Goal: Information Seeking & Learning: Stay updated

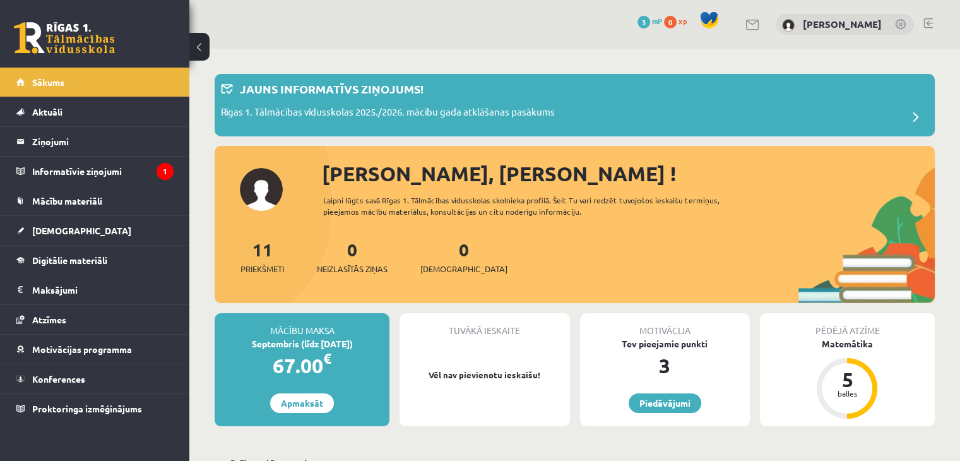
scroll to position [126, 0]
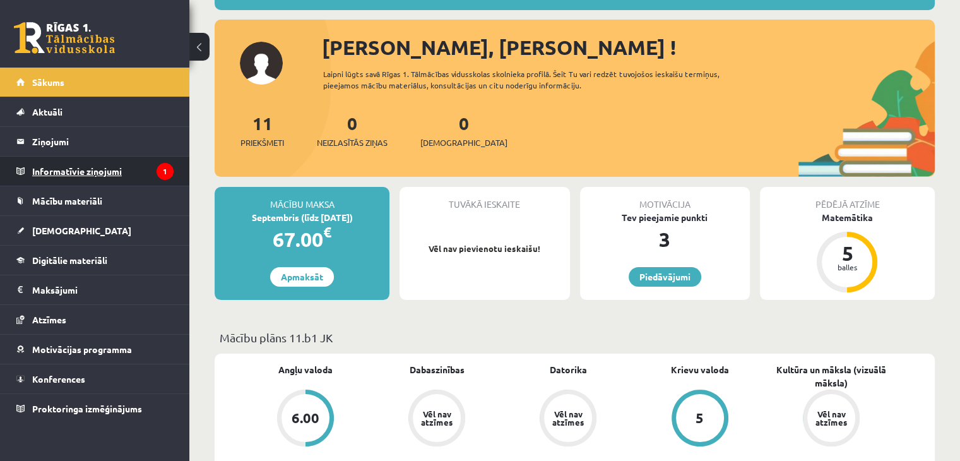
click at [131, 161] on legend "Informatīvie ziņojumi 1" at bounding box center [102, 170] width 141 height 29
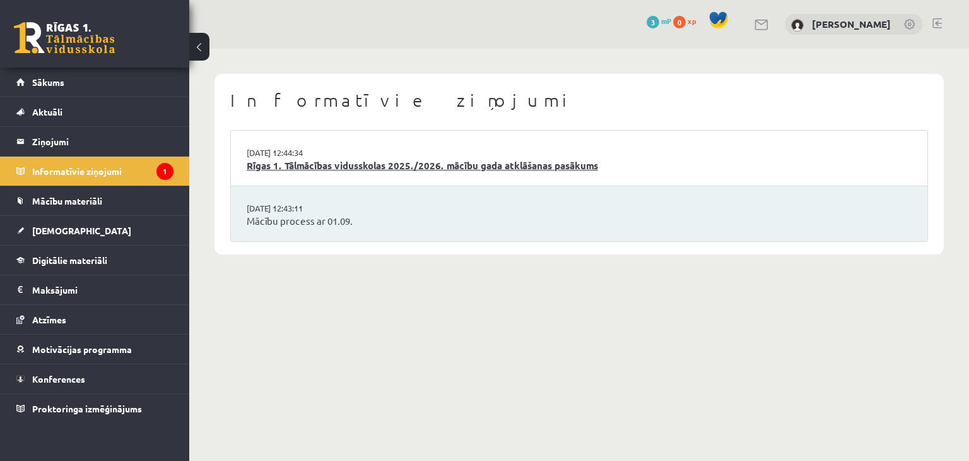
click at [345, 161] on link "Rīgas 1. Tālmācības vidusskolas 2025./2026. mācību gada atklāšanas pasākums" at bounding box center [579, 165] width 665 height 15
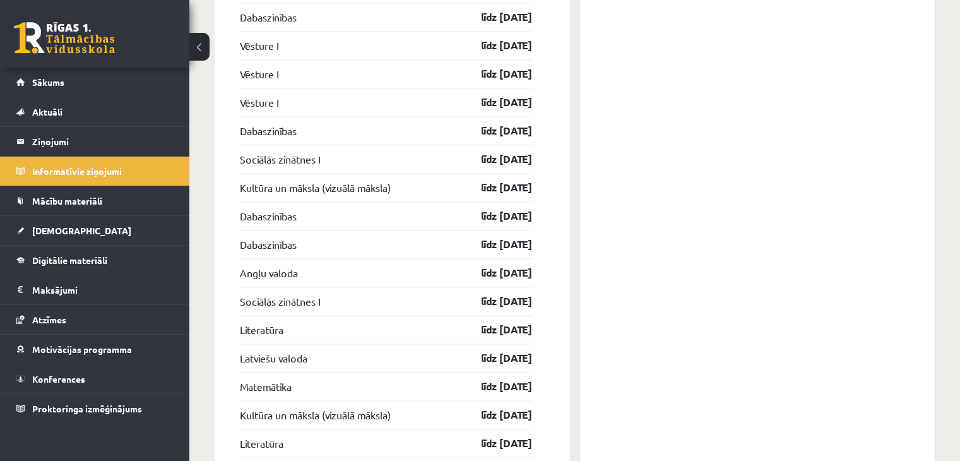
scroll to position [2063, 0]
